Goal: Transaction & Acquisition: Purchase product/service

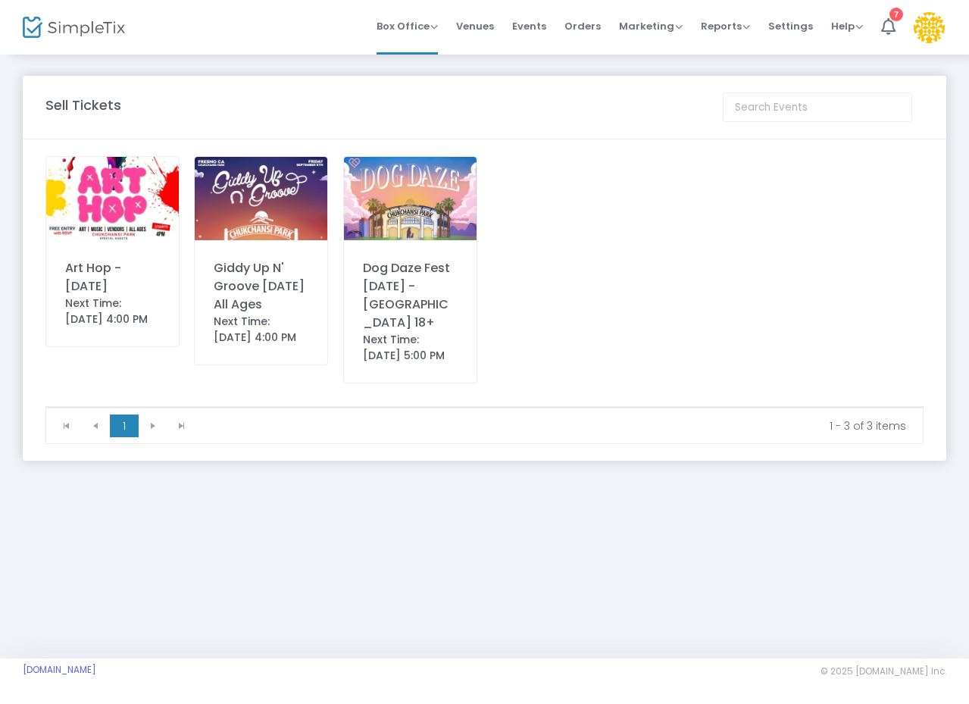
click at [276, 220] on img at bounding box center [261, 198] width 133 height 83
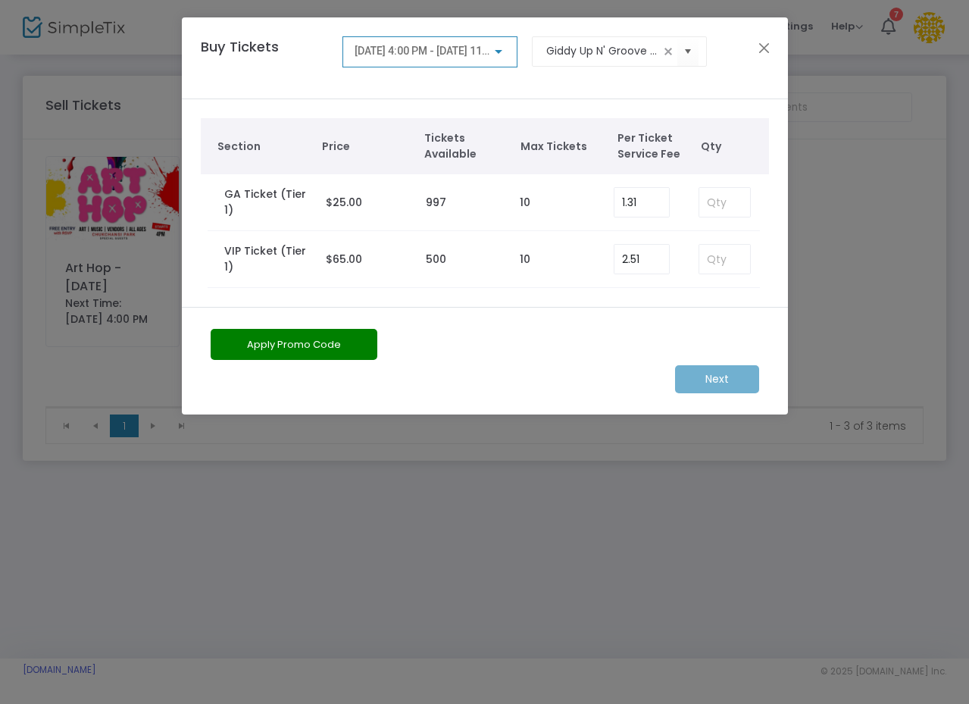
click at [734, 455] on ngb-modal-window "Buy Tickets [DATE] 4:00 PM - [DATE] 11:30 PM Giddy Up N' Groove [DATE] All Ages…" at bounding box center [484, 352] width 969 height 704
click at [765, 60] on div "Buy Tickets [DATE] 4:00 PM - [DATE] 11:30 PM Giddy Up N' Groove [DATE] All Ages" at bounding box center [485, 58] width 606 height 82
click at [765, 50] on button "Close" at bounding box center [764, 48] width 20 height 20
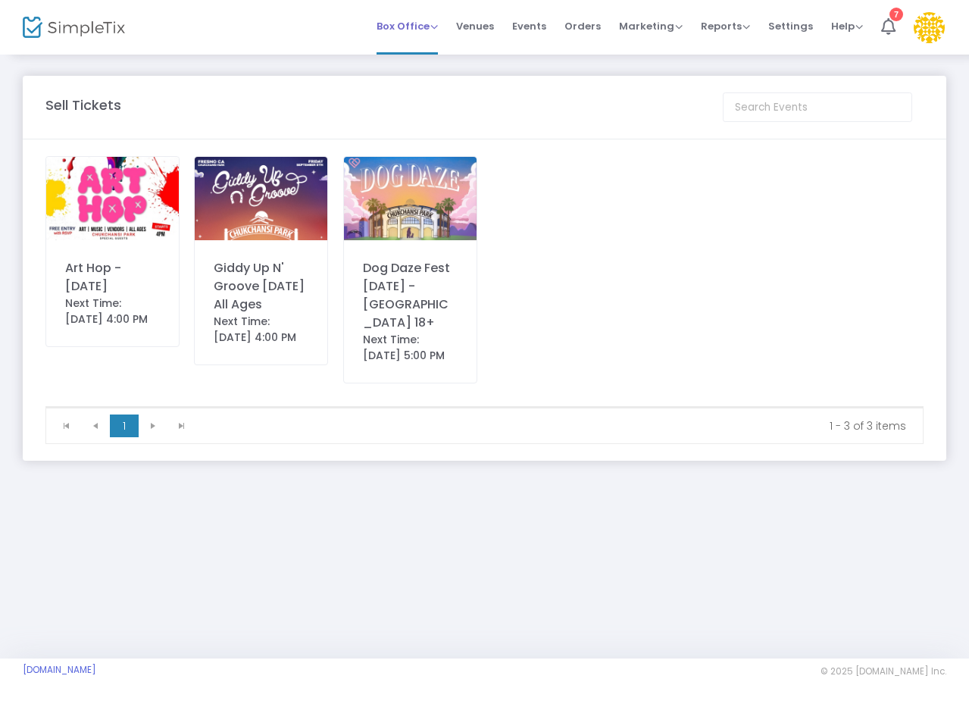
click at [427, 43] on span "Box Office Sell Tickets Bookings Sell Season Pass" at bounding box center [407, 26] width 61 height 39
click at [433, 23] on span "Box Office" at bounding box center [407, 26] width 61 height 14
click at [530, 26] on span "Events" at bounding box center [529, 26] width 34 height 39
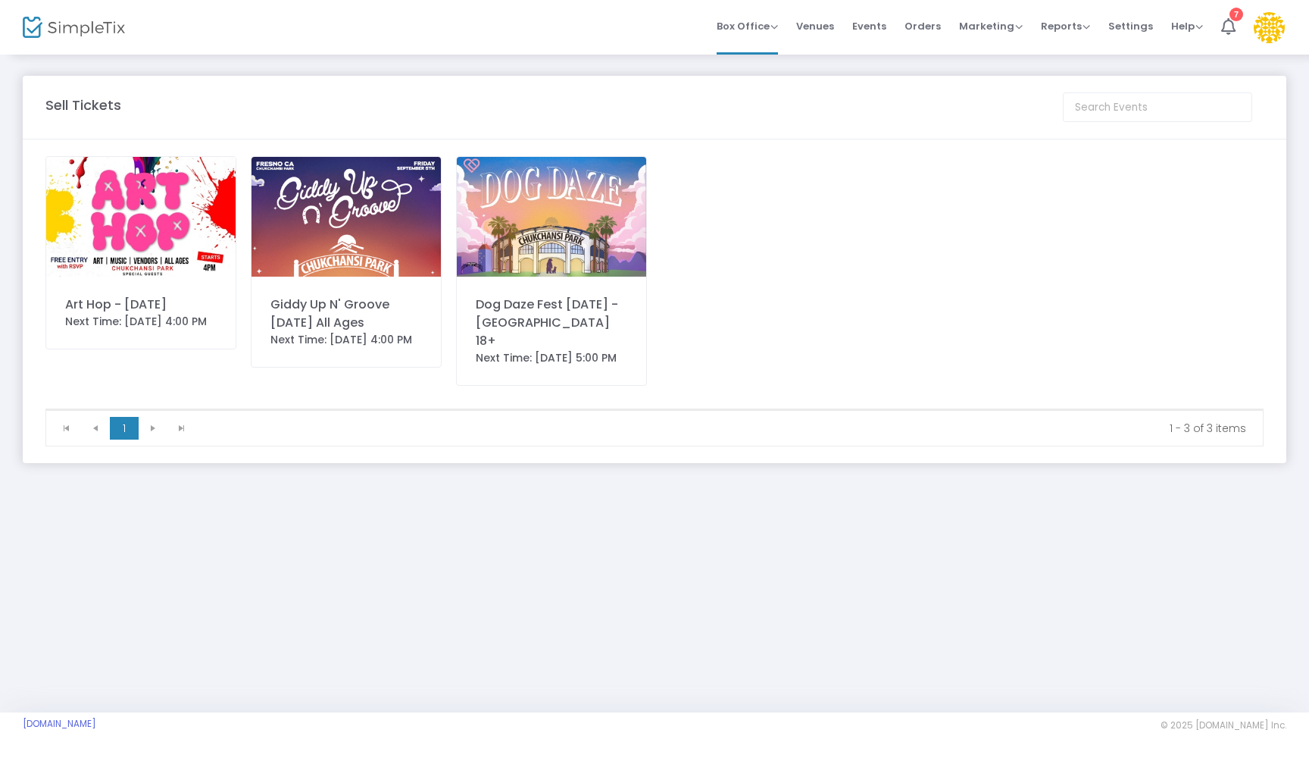
click at [575, 218] on img at bounding box center [551, 217] width 189 height 120
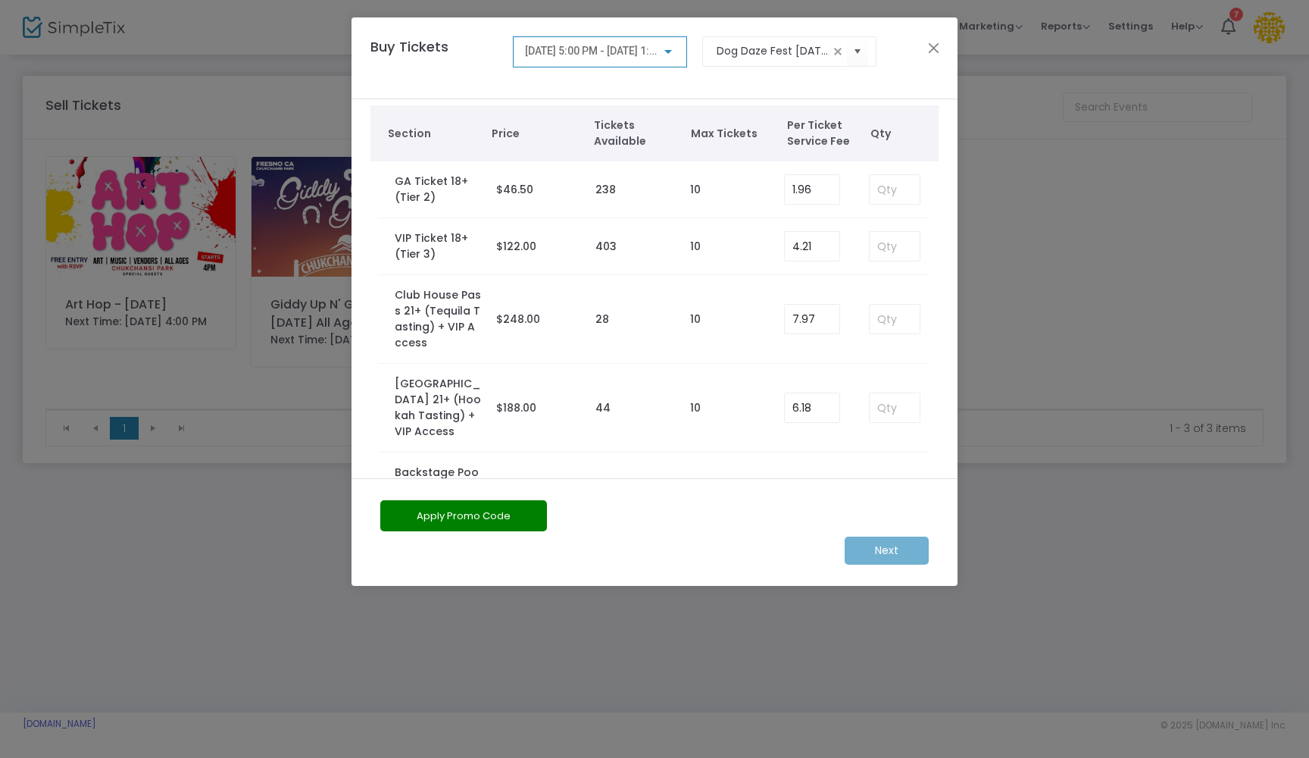
scroll to position [158, 0]
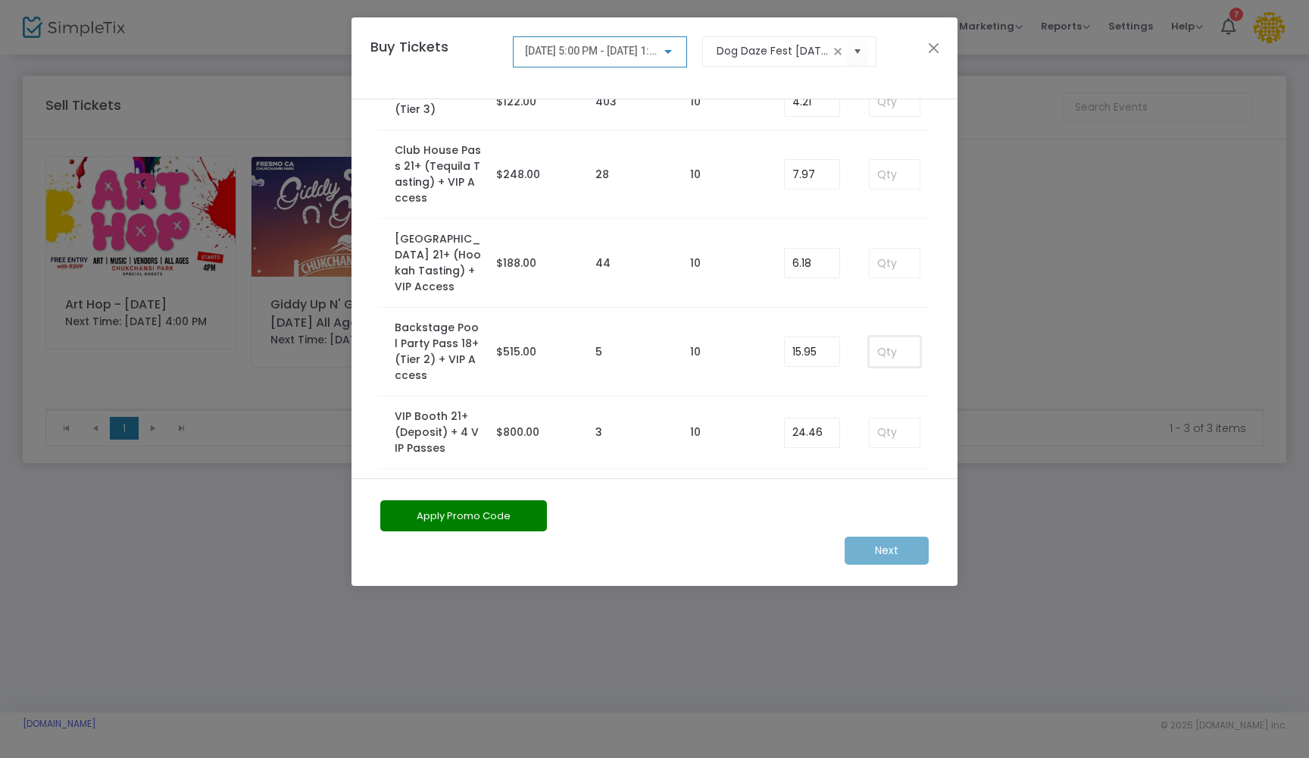
click at [893, 352] on input at bounding box center [895, 351] width 50 height 29
type input "1"
click at [826, 352] on input "15.95" at bounding box center [812, 351] width 55 height 29
type input "1"
click at [894, 546] on m-button "Next" at bounding box center [887, 550] width 84 height 28
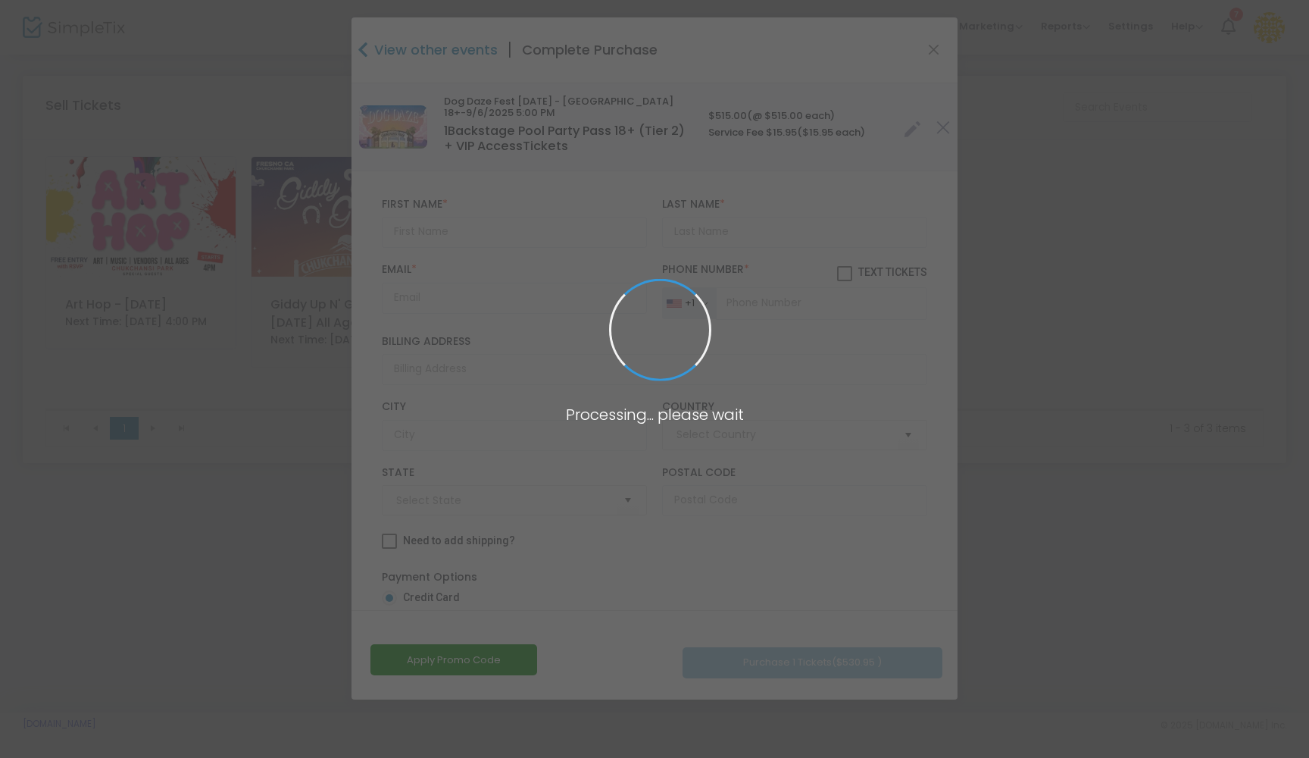
type input "United States"
type input "California"
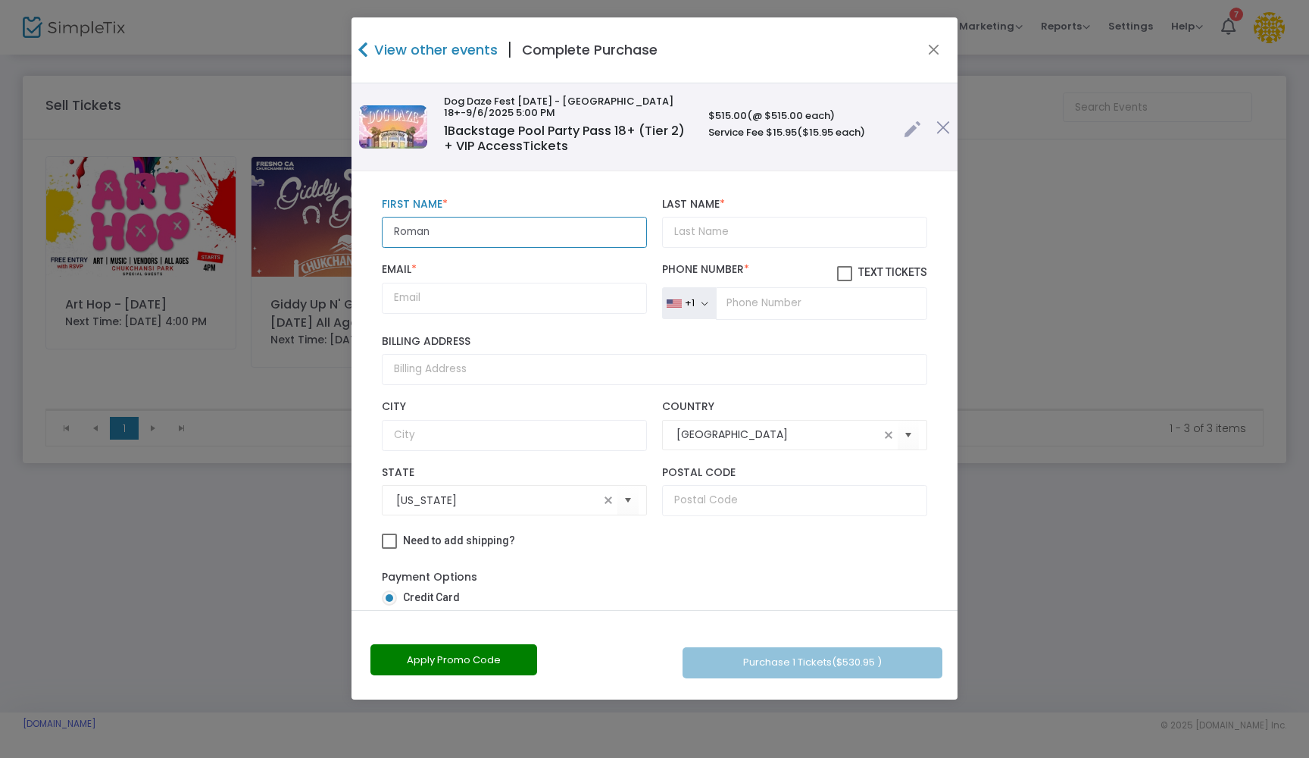
type input "Roman"
type input "Gonzales"
type input "roman.g@uccstore.com"
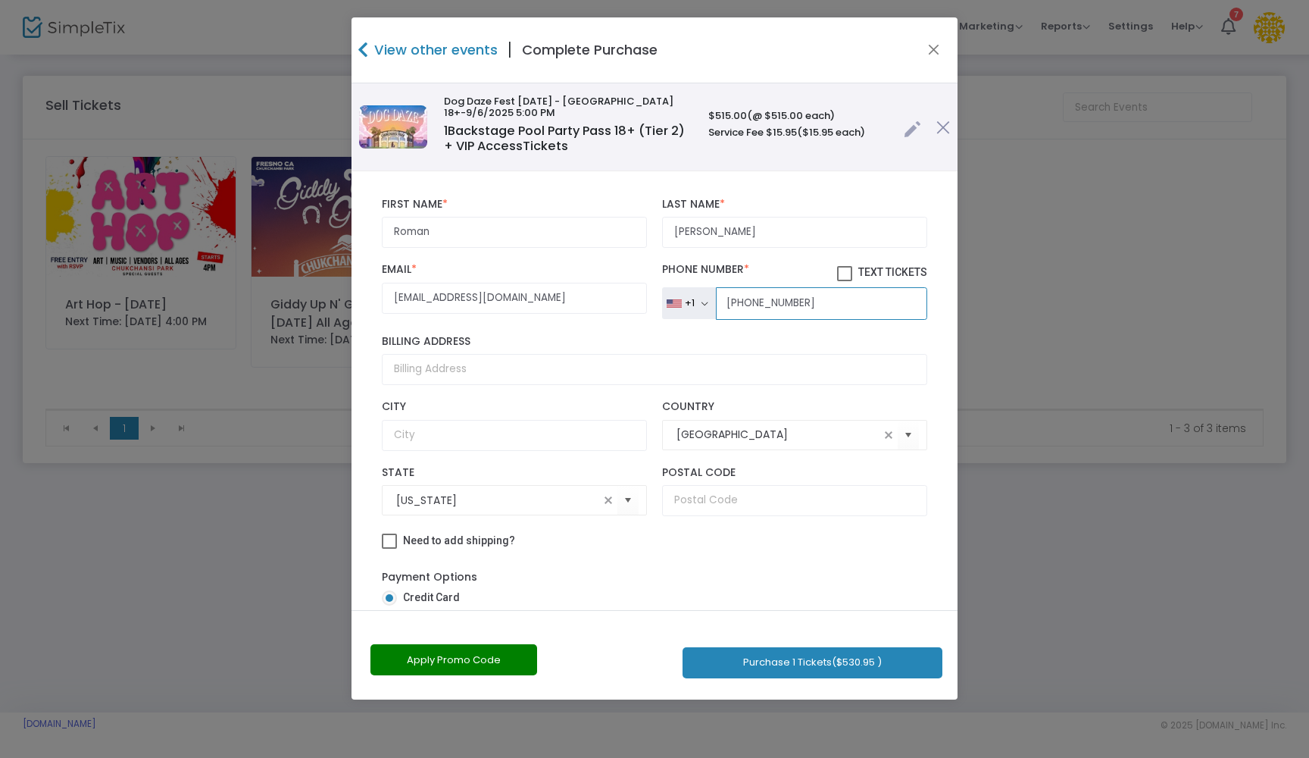
type input "(559) 270-6262"
click at [837, 267] on span at bounding box center [844, 273] width 15 height 15
click at [844, 281] on input "Text Tickets" at bounding box center [844, 281] width 1 height 1
checkbox input "true"
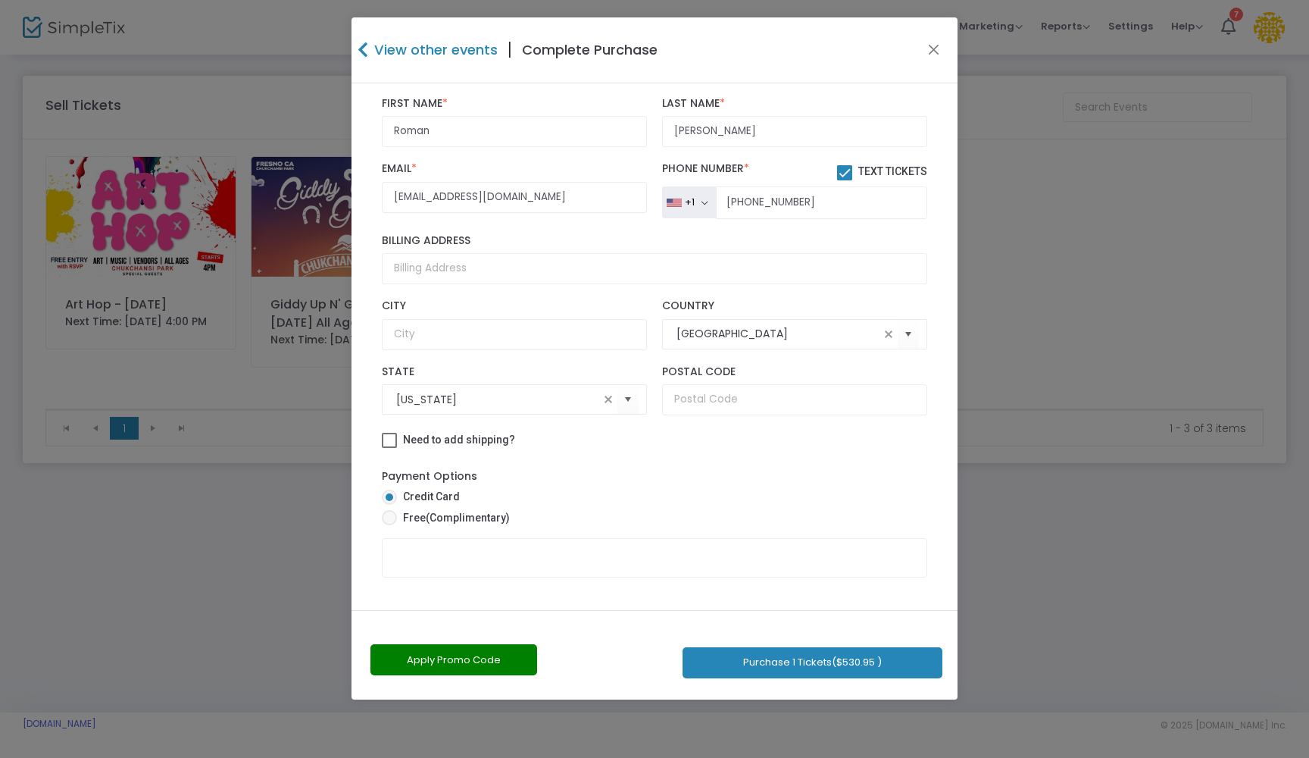
scroll to position [116, 0]
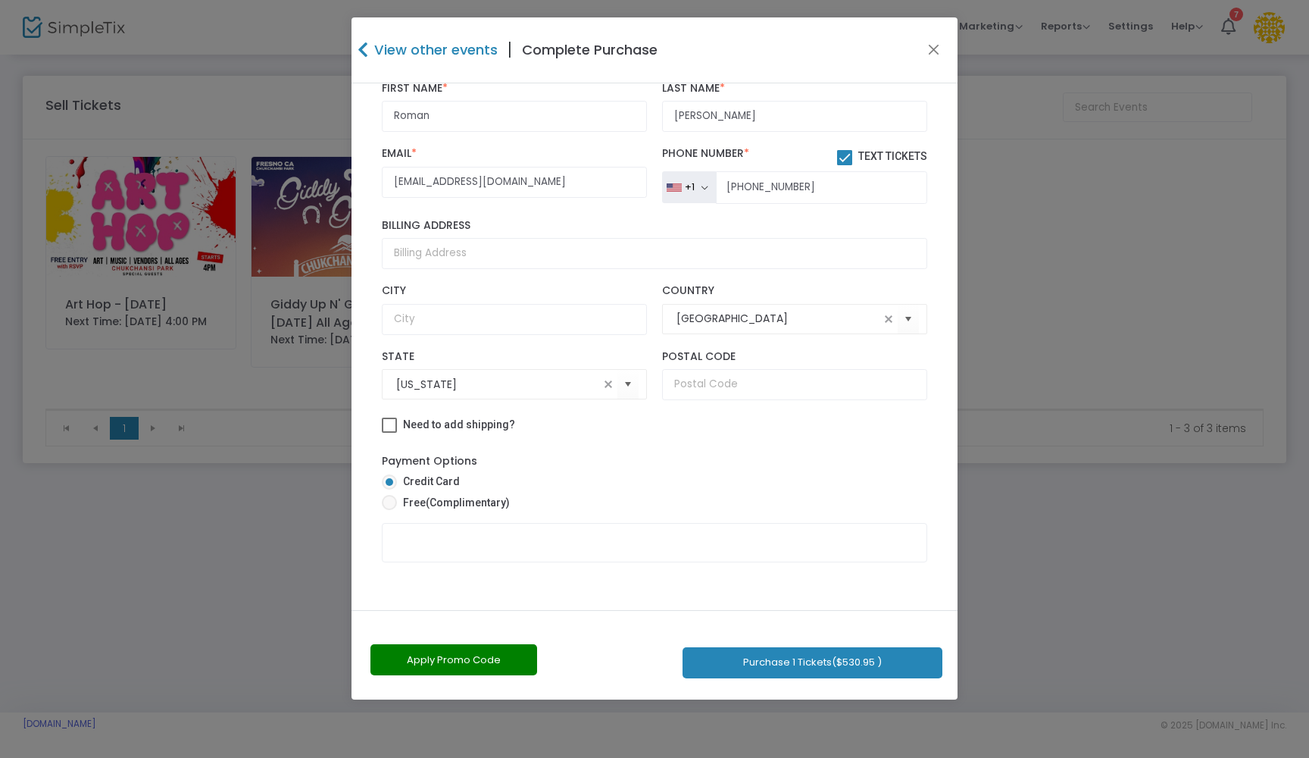
click at [390, 510] on span at bounding box center [389, 502] width 15 height 15
click at [389, 511] on input "Free (Complimentary)" at bounding box center [389, 510] width 1 height 1
radio input "true"
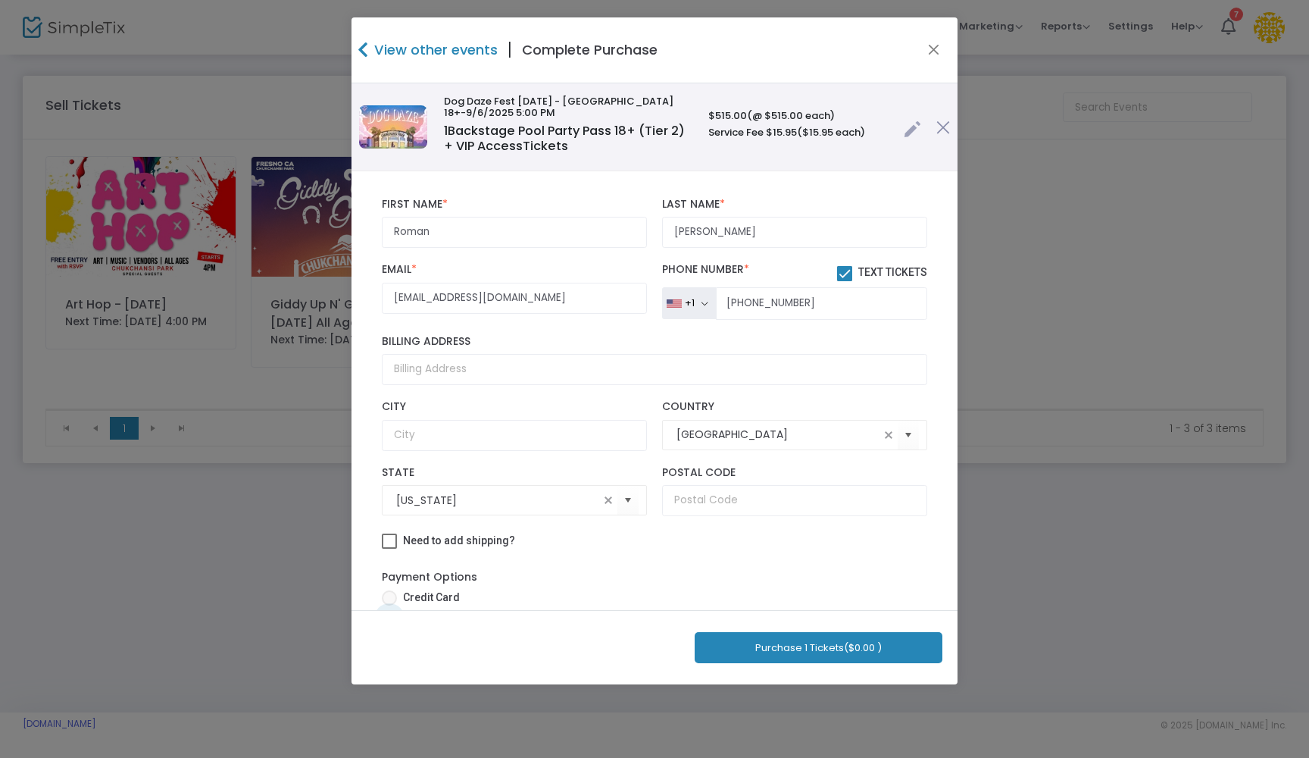
scroll to position [1, 0]
click at [788, 649] on button "Purchase 1 Tickets ($0.00 )" at bounding box center [819, 647] width 248 height 31
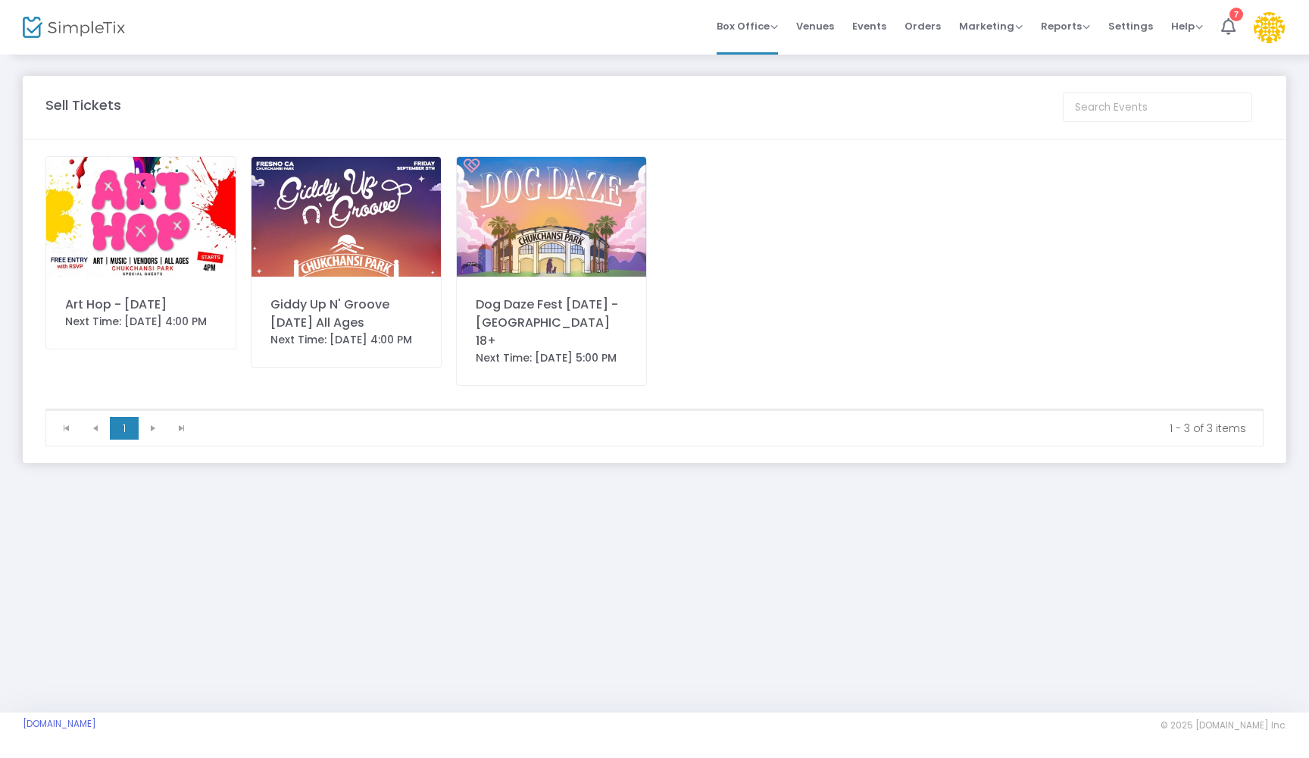
click at [788, 649] on div "Sell Tickets Art Hop - Thursday Sept 4th Next Time: 9/4/2025 4:00 PM Giddy Up N…" at bounding box center [654, 382] width 1309 height 659
